Goal: Information Seeking & Learning: Learn about a topic

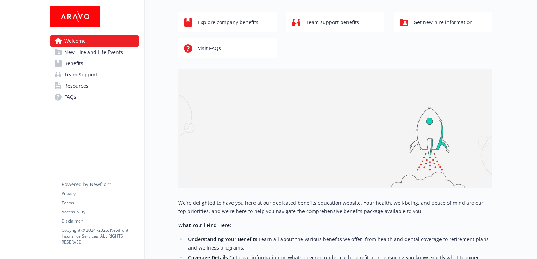
scroll to position [105, 0]
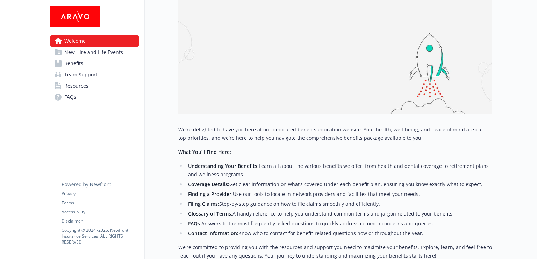
click at [83, 85] on span "Resources" at bounding box center [76, 85] width 24 height 11
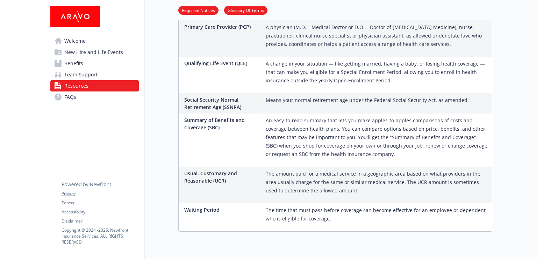
scroll to position [1255, 0]
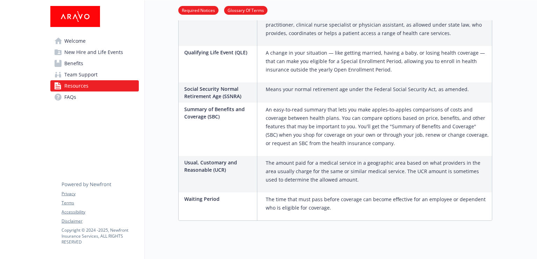
click at [68, 63] on span "Benefits" at bounding box center [73, 63] width 19 height 11
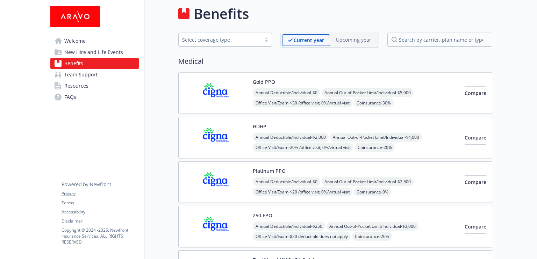
scroll to position [1218, 0]
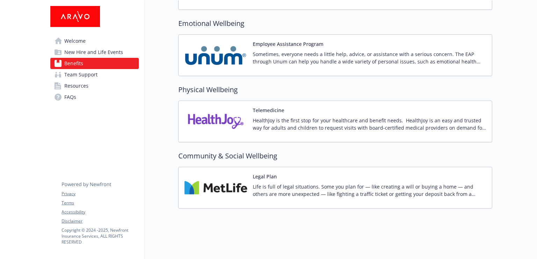
click at [90, 52] on span "New Hire and Life Events" at bounding box center [93, 52] width 59 height 11
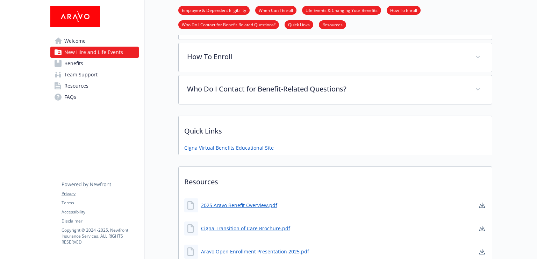
scroll to position [392, 0]
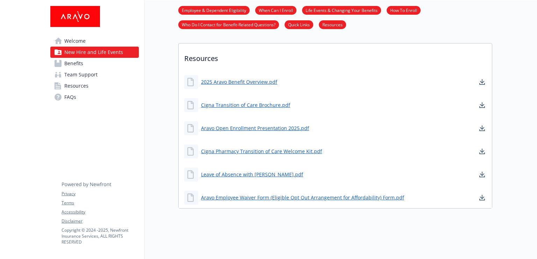
click at [80, 40] on span "Welcome" at bounding box center [74, 40] width 21 height 11
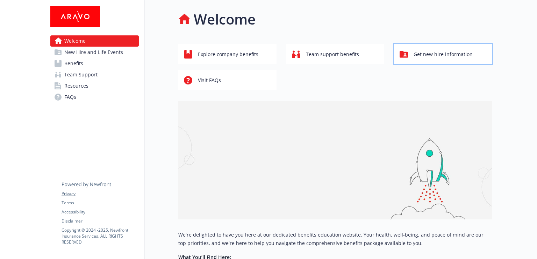
click at [459, 54] on span "Get new hire information" at bounding box center [443, 54] width 59 height 13
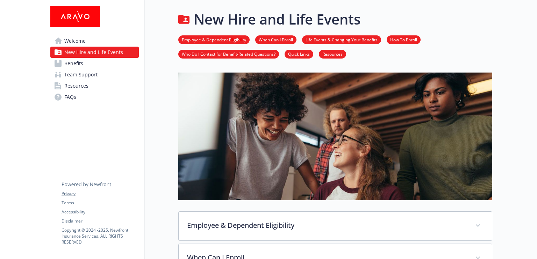
click at [305, 56] on link "Quick Links" at bounding box center [299, 53] width 29 height 7
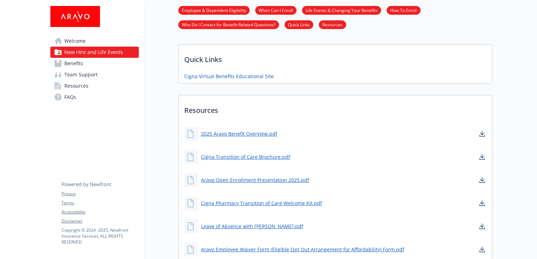
scroll to position [344, 5]
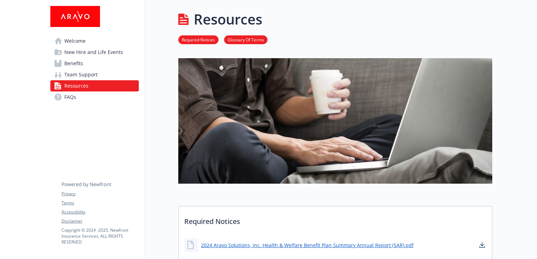
click at [86, 44] on link "Welcome" at bounding box center [94, 40] width 89 height 11
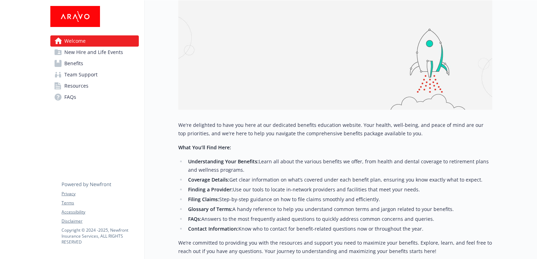
scroll to position [204, 0]
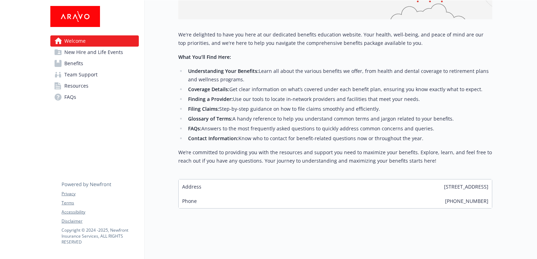
click at [88, 54] on span "New Hire and Life Events" at bounding box center [93, 52] width 59 height 11
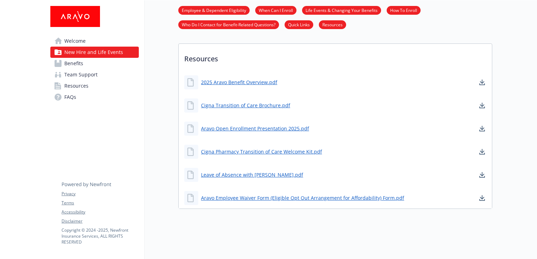
scroll to position [392, 0]
click at [76, 62] on span "Benefits" at bounding box center [73, 63] width 19 height 11
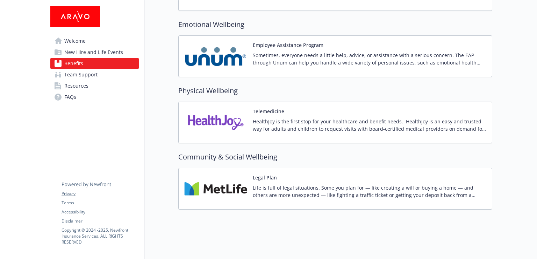
scroll to position [1218, 0]
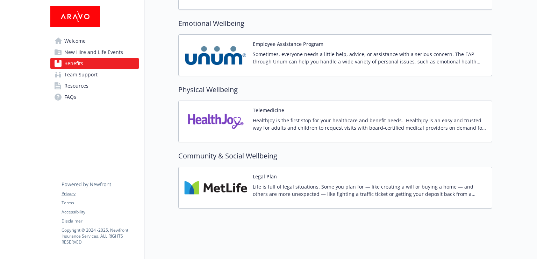
click at [78, 76] on span "Team Support" at bounding box center [80, 74] width 33 height 11
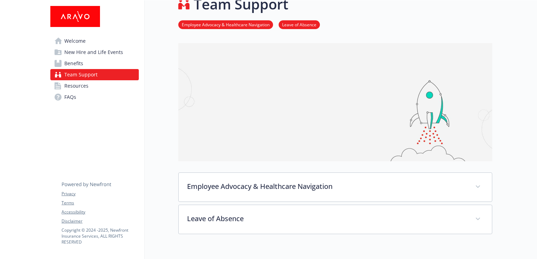
scroll to position [133, 0]
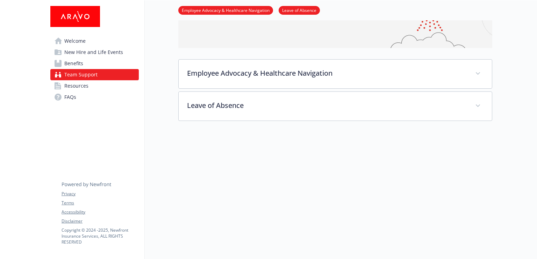
click at [81, 88] on span "Resources" at bounding box center [76, 85] width 24 height 11
